Goal: Information Seeking & Learning: Learn about a topic

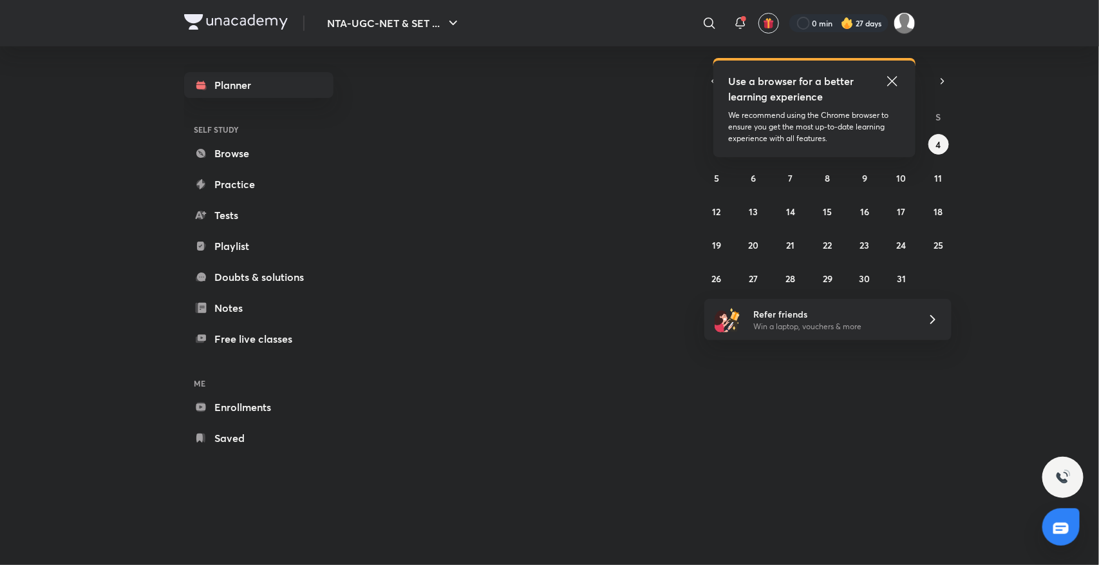
click at [887, 78] on icon at bounding box center [892, 80] width 15 height 15
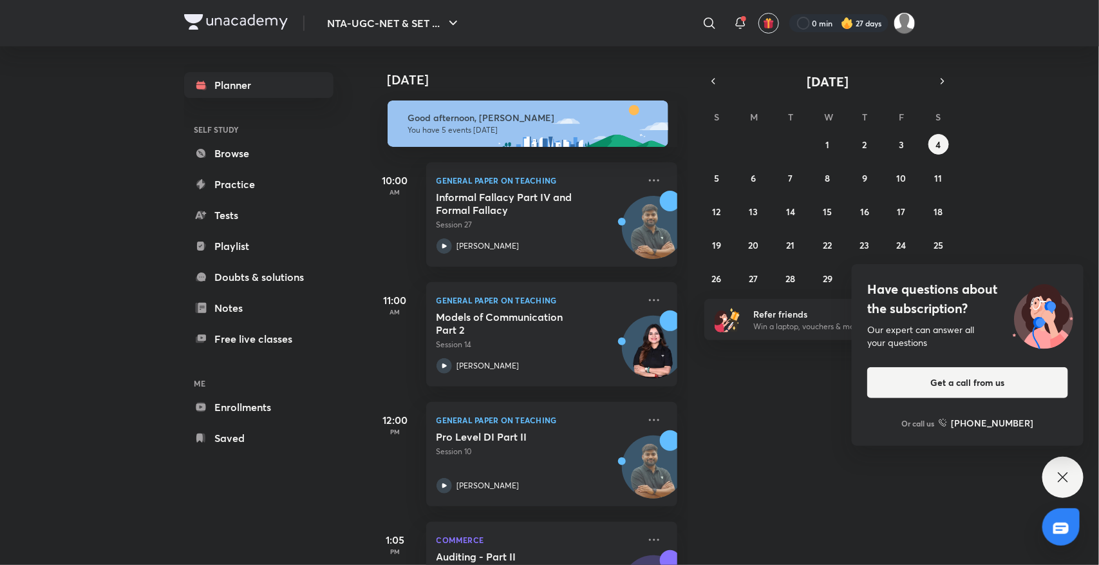
click at [1056, 480] on icon at bounding box center [1063, 476] width 15 height 15
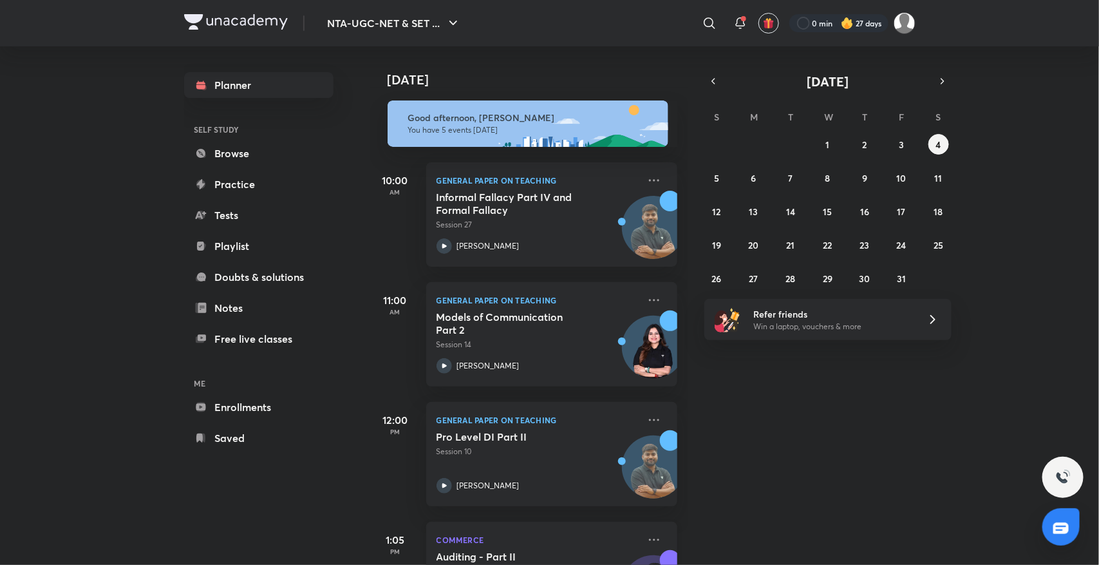
click at [571, 535] on p "Commerce" at bounding box center [538, 539] width 202 height 15
